Goal: Information Seeking & Learning: Find specific fact

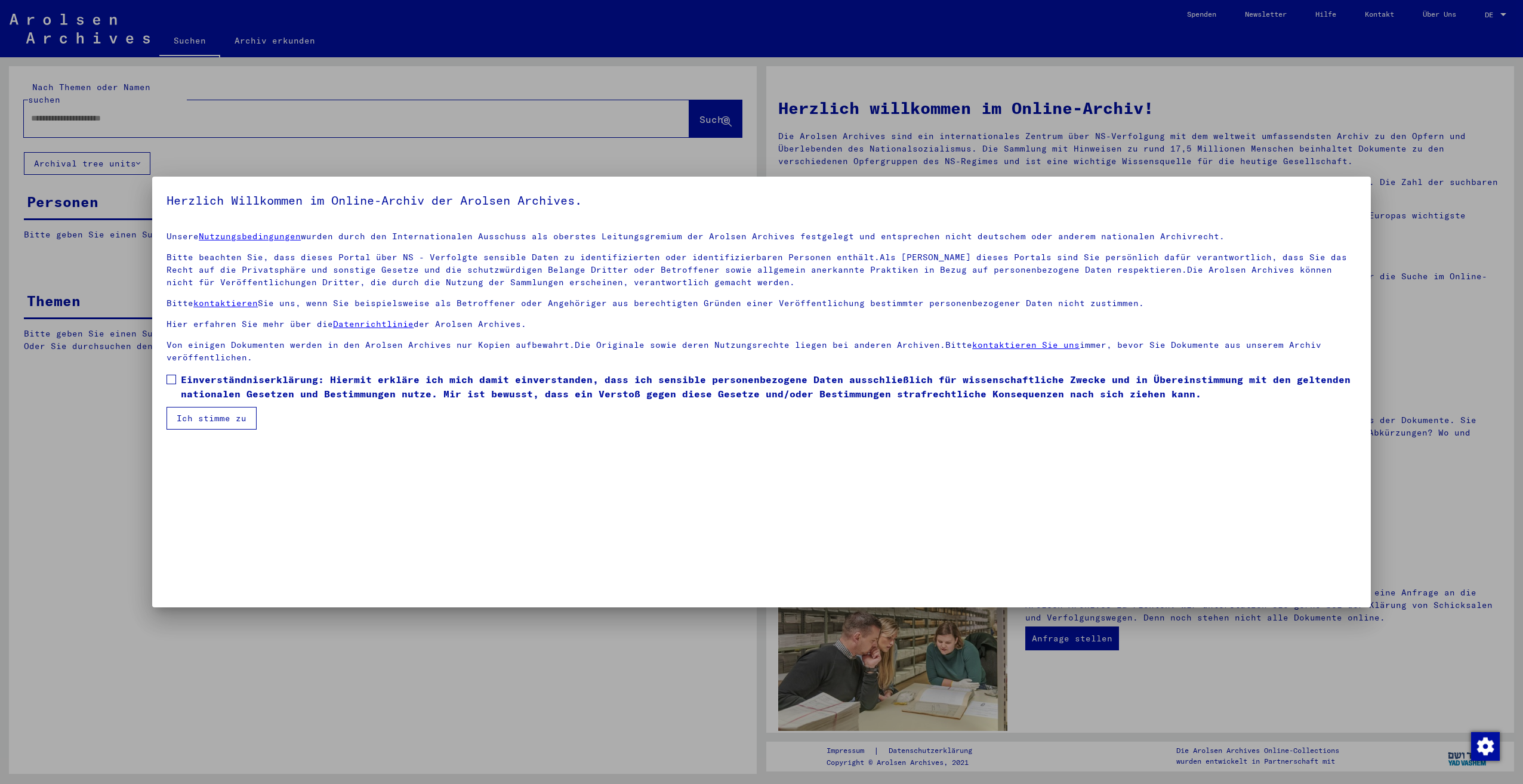
drag, startPoint x: 168, startPoint y: 384, endPoint x: 179, endPoint y: 391, distance: 13.0
click at [168, 384] on span at bounding box center [171, 380] width 10 height 10
click at [195, 411] on button "Ich stimme zu" at bounding box center [211, 417] width 90 height 23
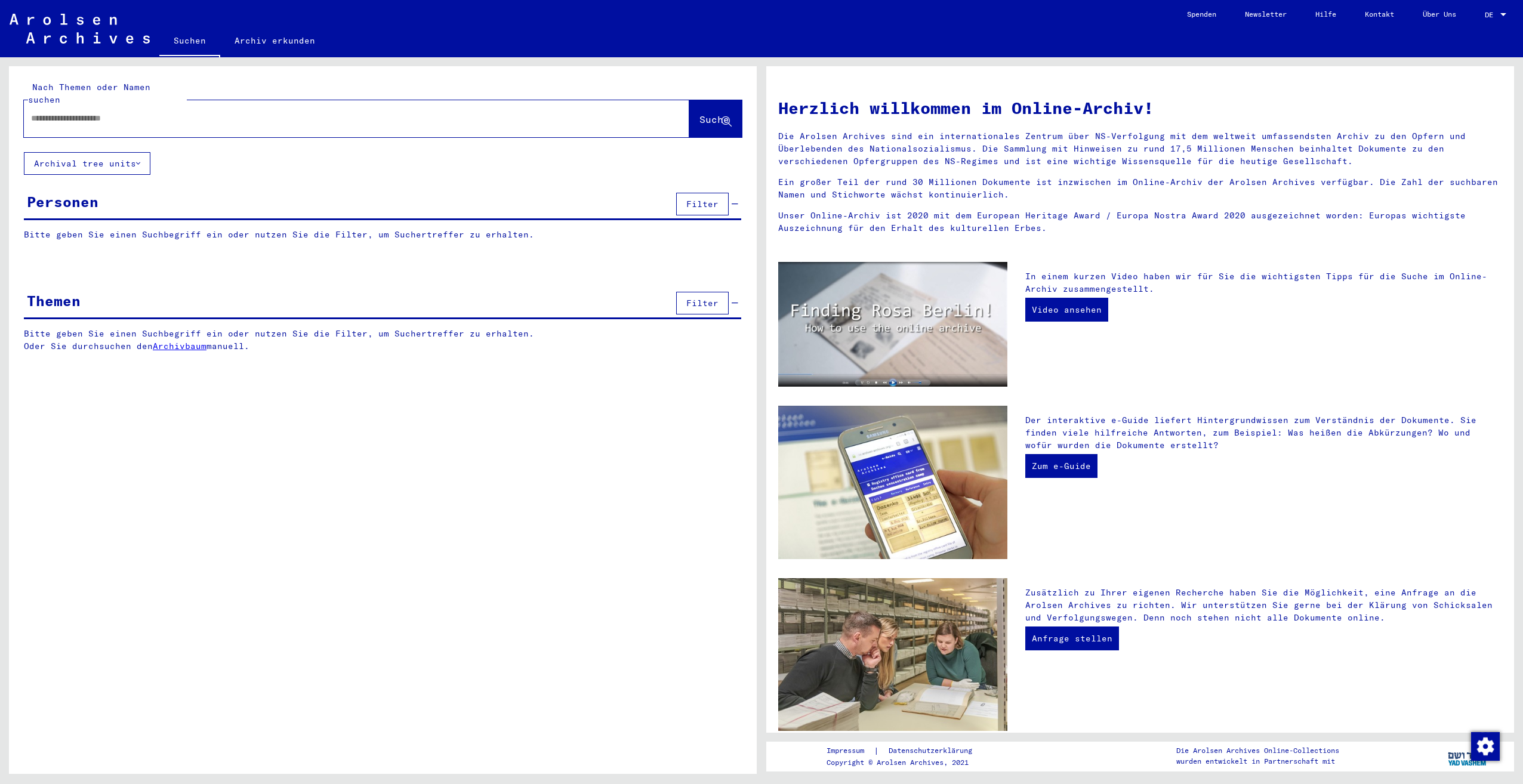
click at [133, 118] on div at bounding box center [339, 118] width 630 height 27
click at [113, 105] on div at bounding box center [339, 118] width 630 height 27
click at [113, 113] on input "text" at bounding box center [342, 119] width 623 height 13
type input "**********"
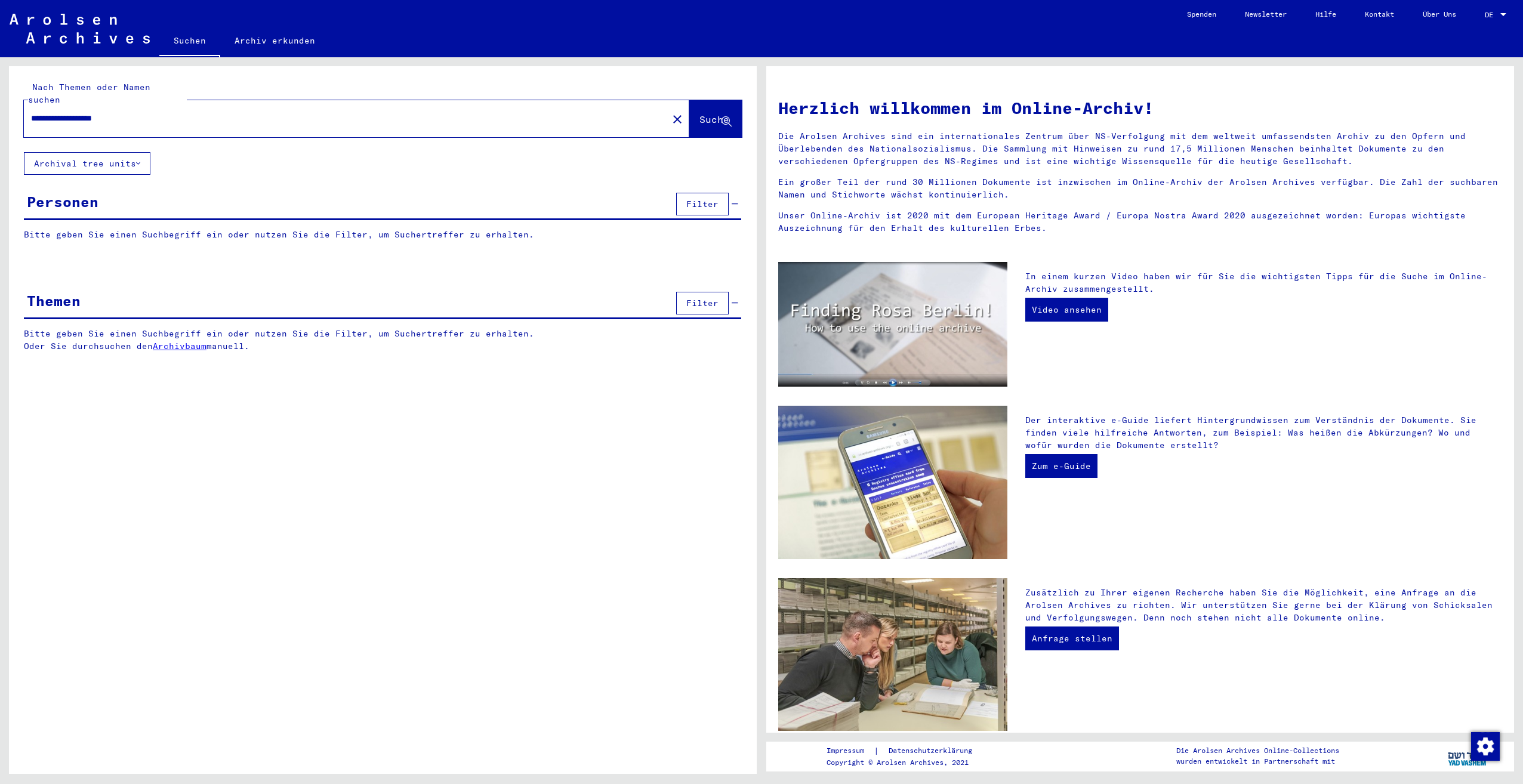
click at [720, 114] on span "Suche" at bounding box center [715, 120] width 30 height 12
